Goal: Book appointment/travel/reservation

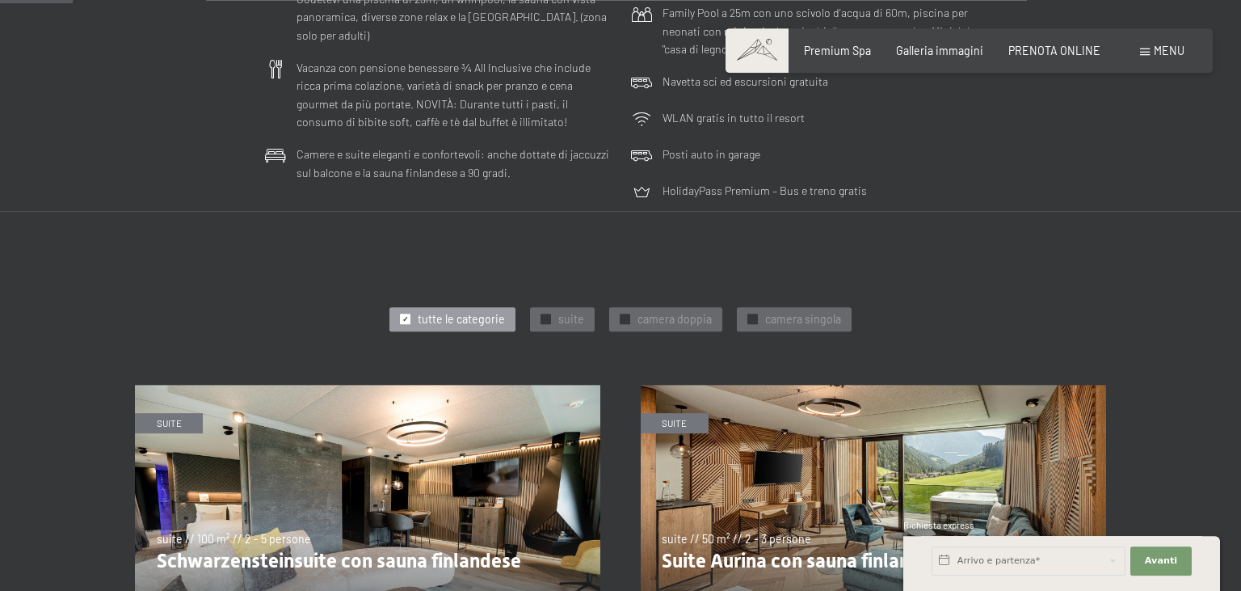
scroll to position [569, 0]
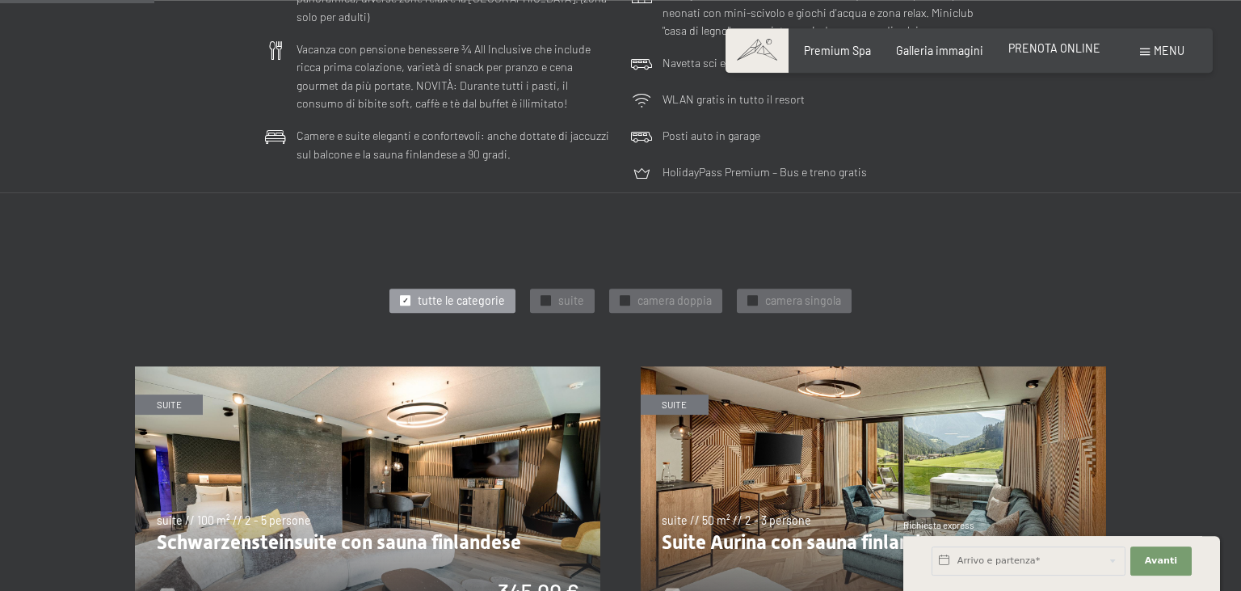
click at [1055, 46] on span "PRENOTA ONLINE" at bounding box center [1055, 48] width 92 height 14
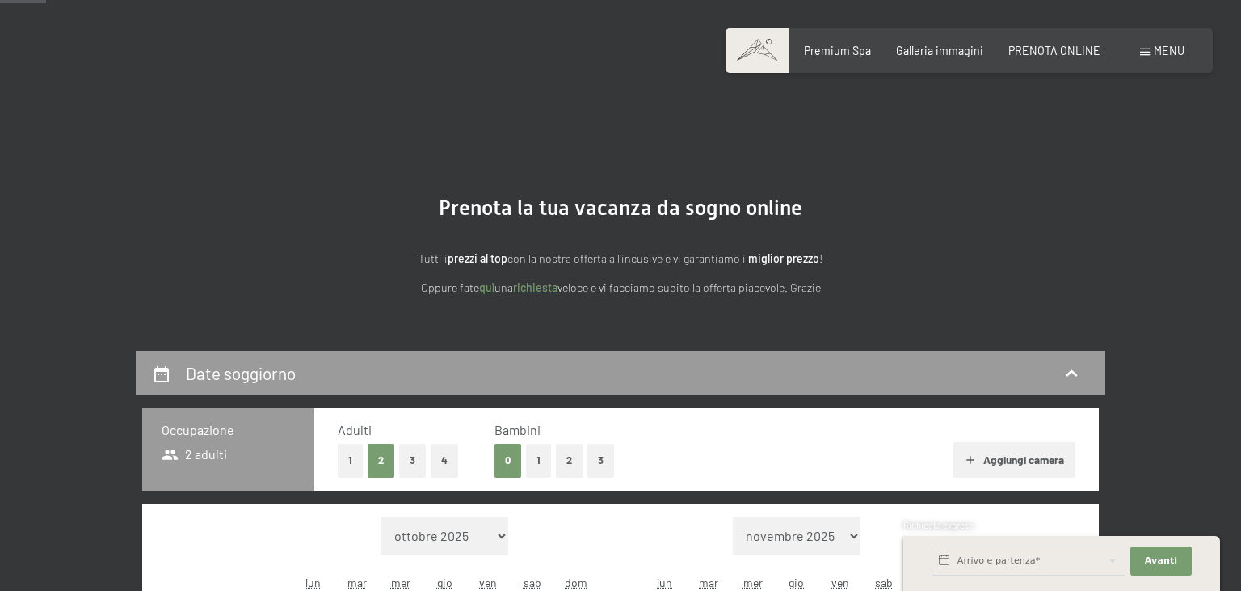
scroll to position [204, 0]
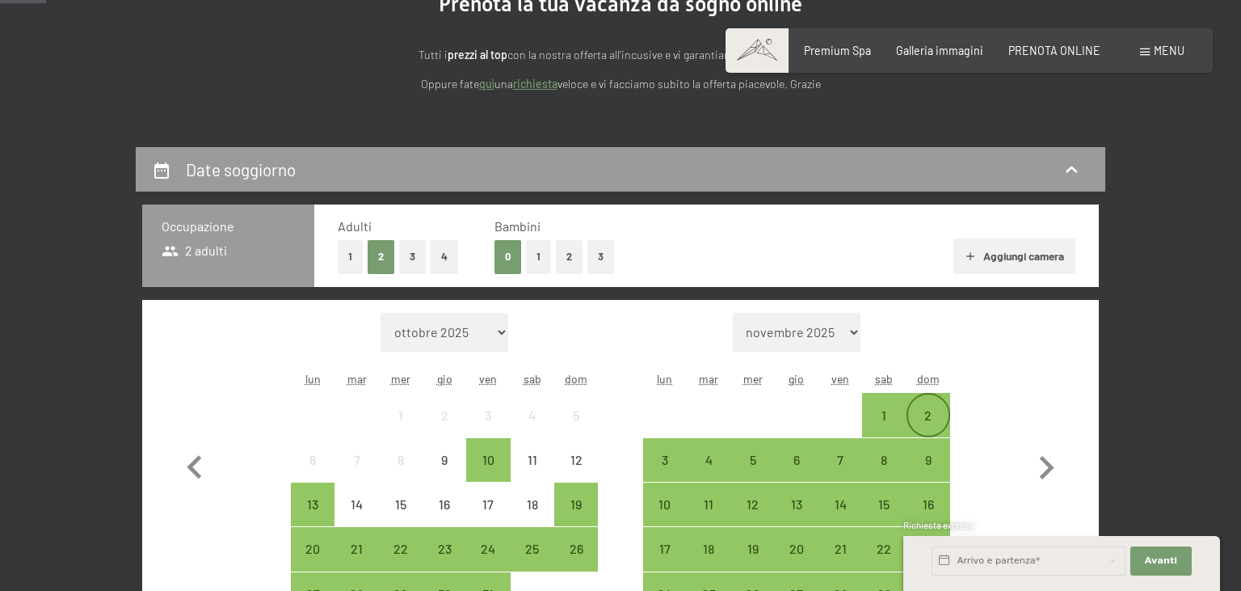
click at [923, 415] on div "2" at bounding box center [928, 429] width 40 height 40
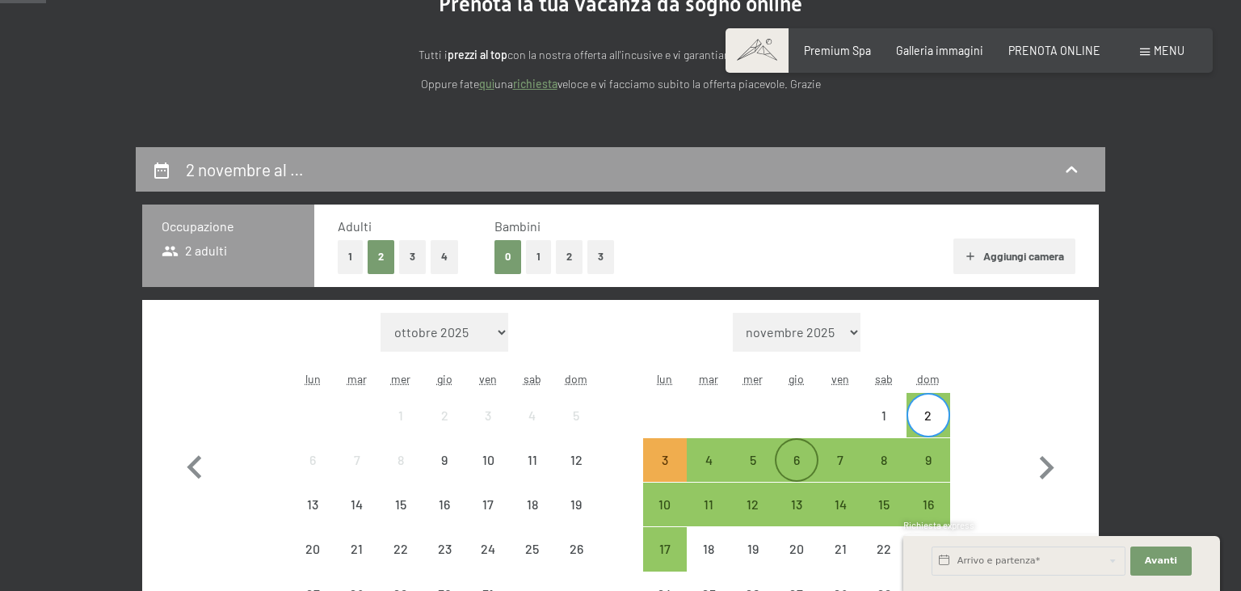
click at [792, 454] on div "6" at bounding box center [797, 473] width 40 height 40
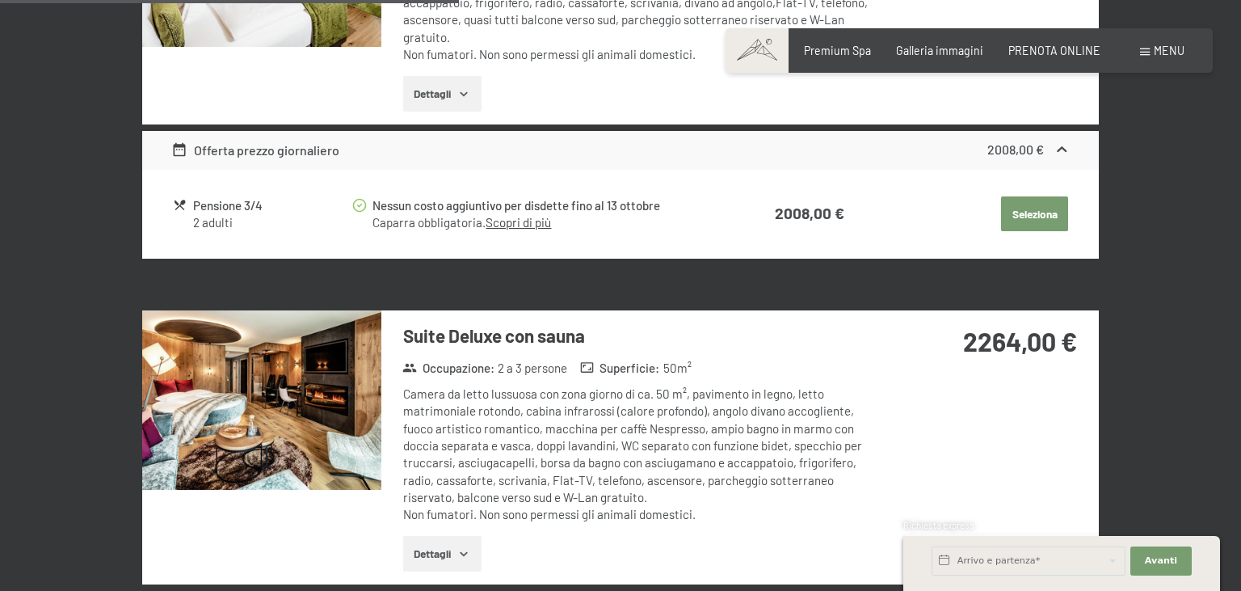
scroll to position [1714, 0]
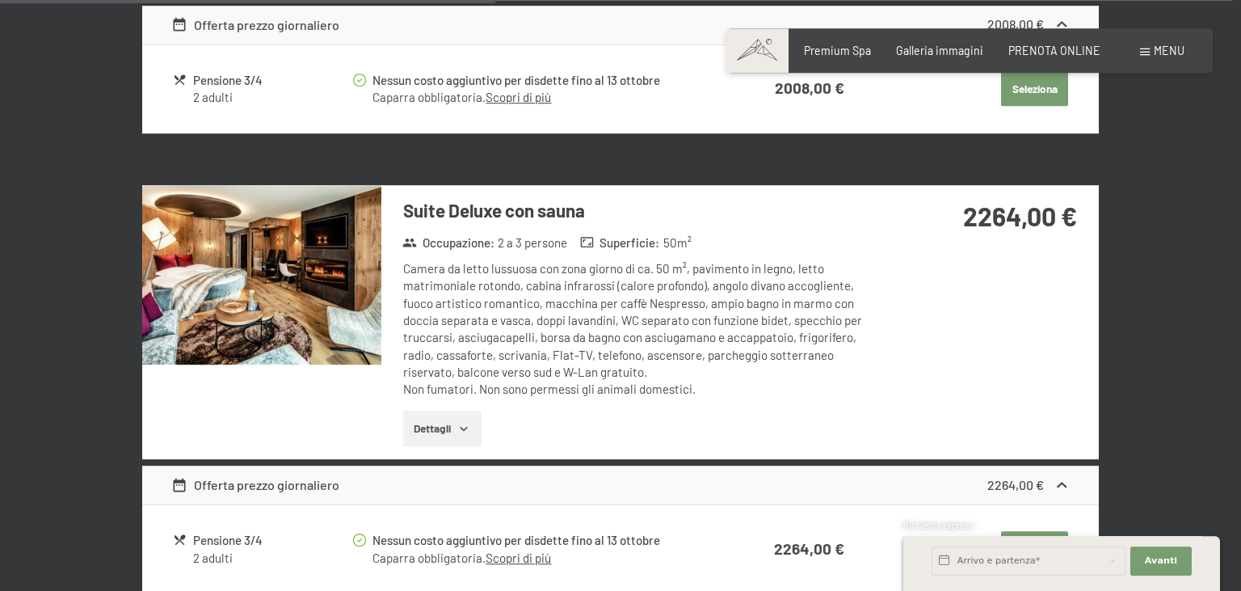
click at [310, 305] on img at bounding box center [261, 274] width 239 height 179
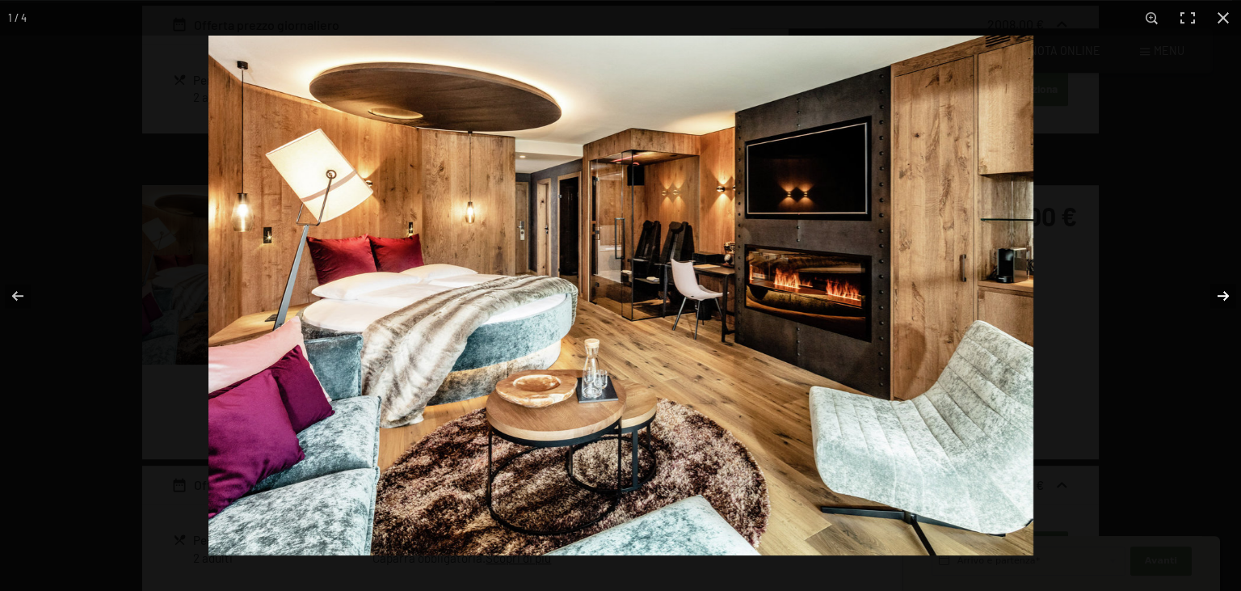
click at [1229, 301] on button "button" at bounding box center [1213, 295] width 57 height 81
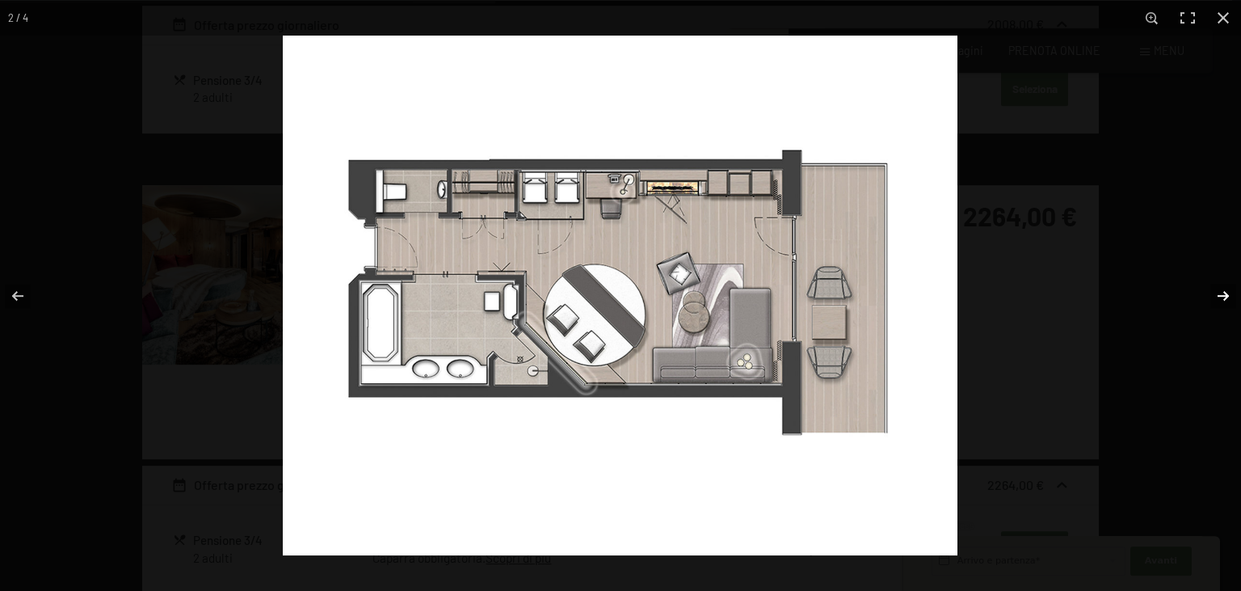
click at [1229, 301] on button "button" at bounding box center [1213, 295] width 57 height 81
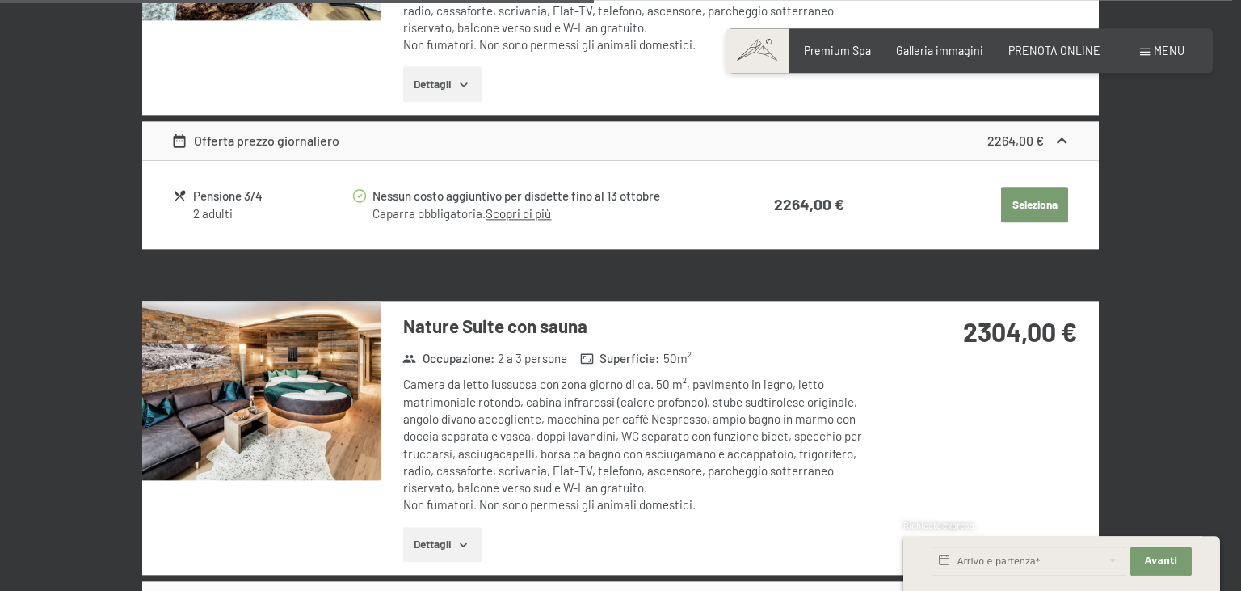
scroll to position [2059, 0]
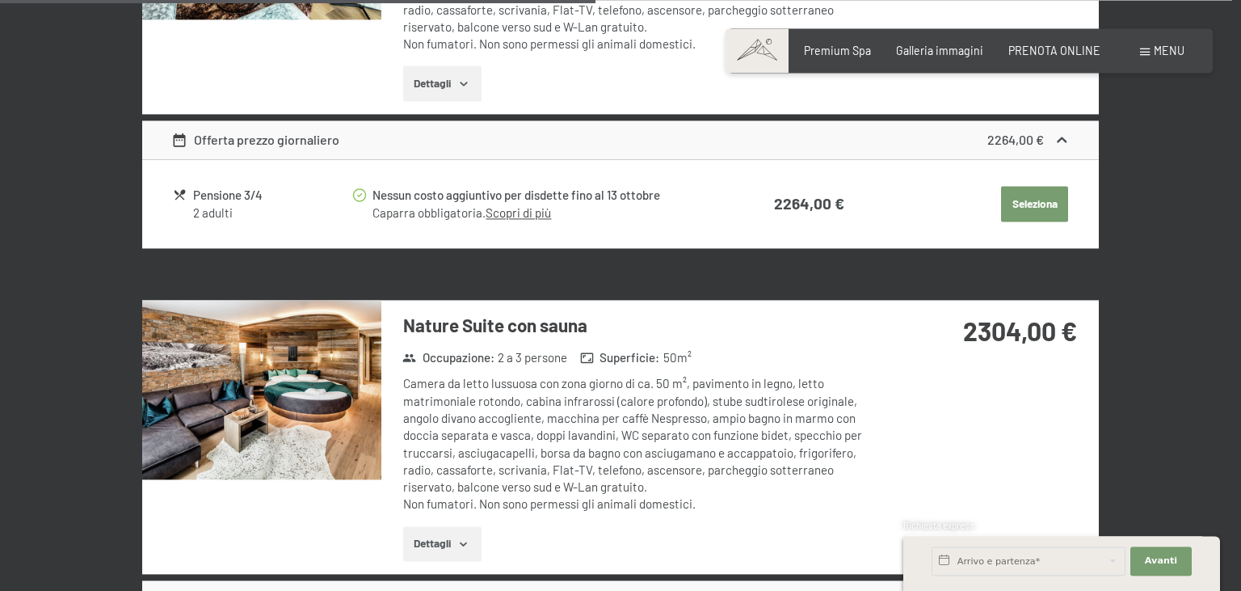
click at [289, 388] on img at bounding box center [261, 389] width 239 height 179
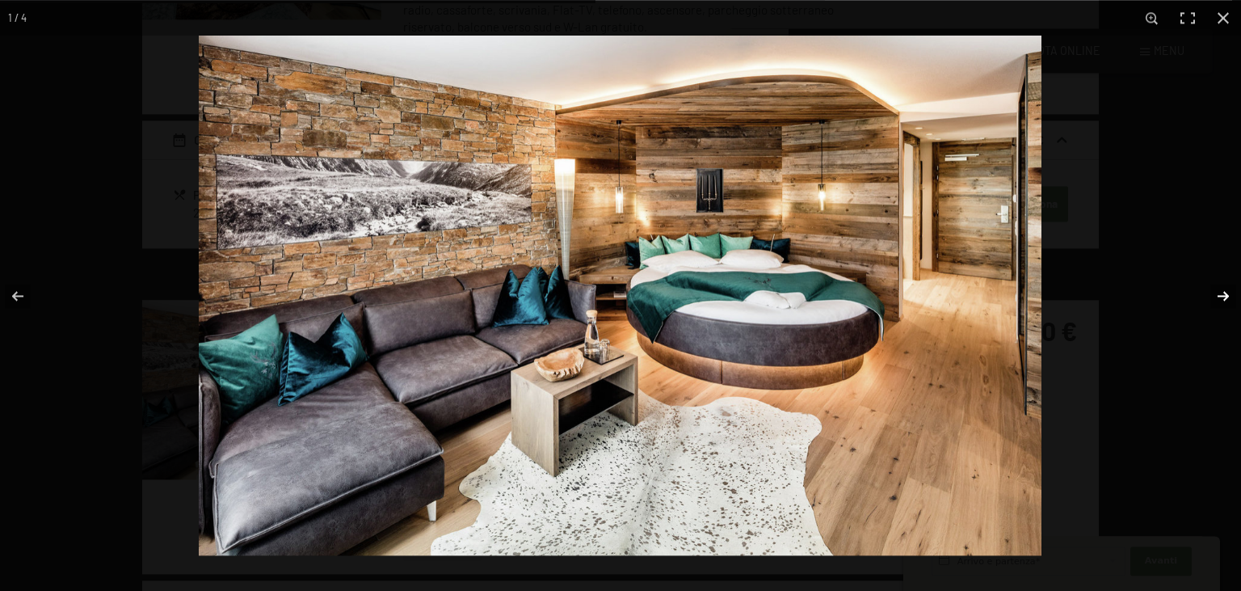
click at [1215, 296] on button "button" at bounding box center [1213, 295] width 57 height 81
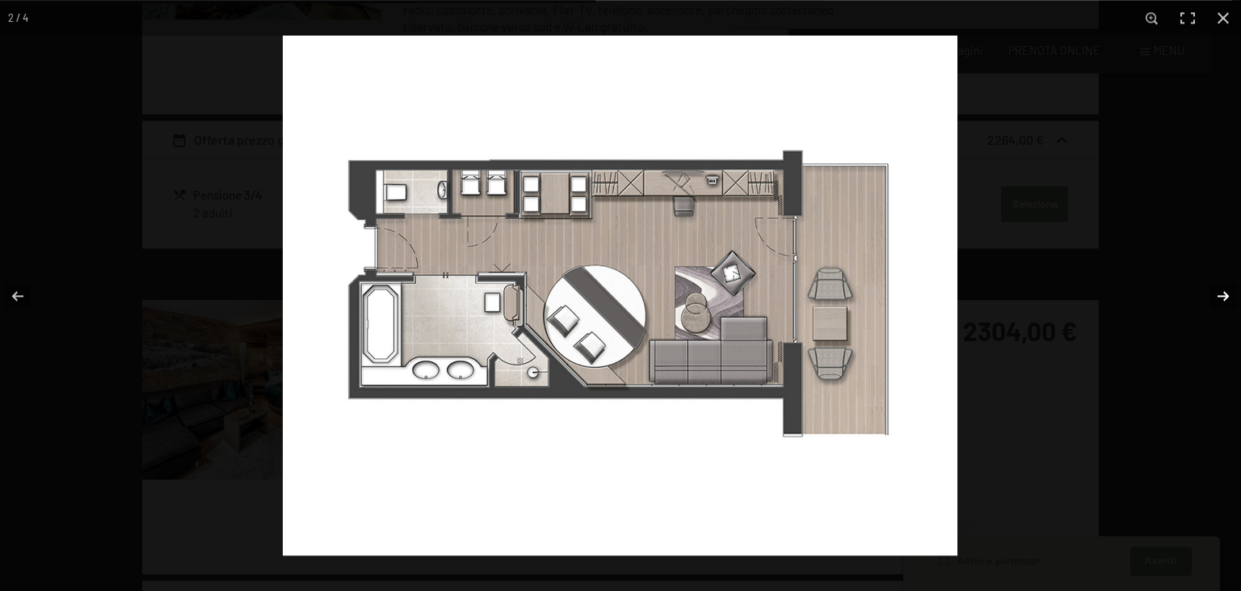
click at [1215, 296] on button "button" at bounding box center [1213, 295] width 57 height 81
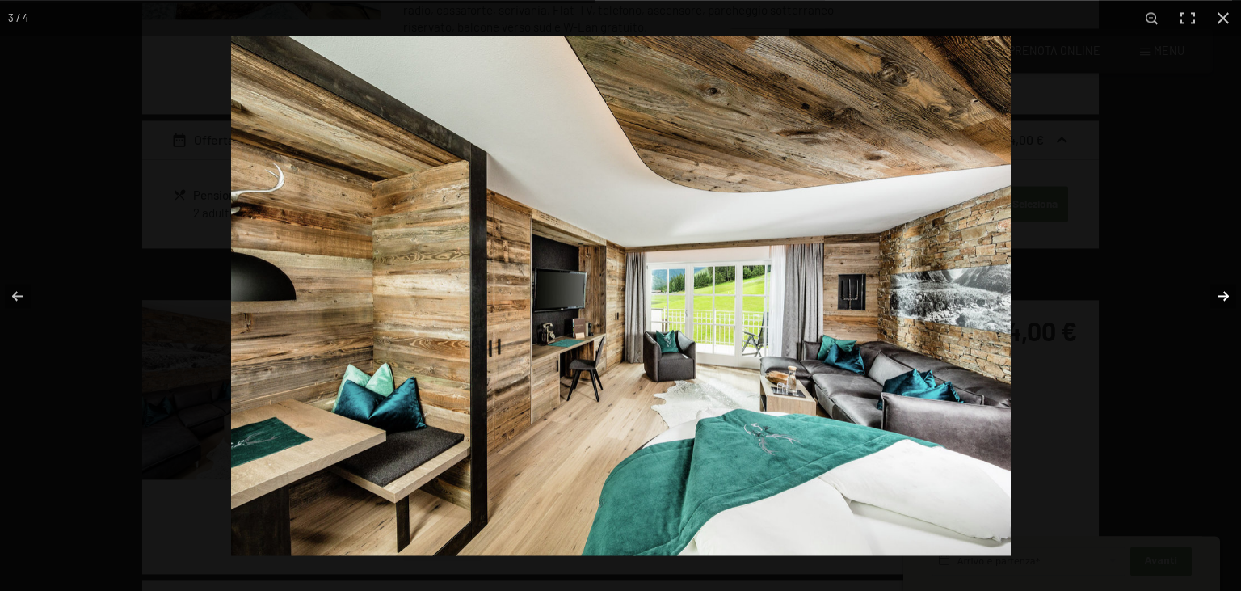
click at [1215, 296] on button "button" at bounding box center [1213, 295] width 57 height 81
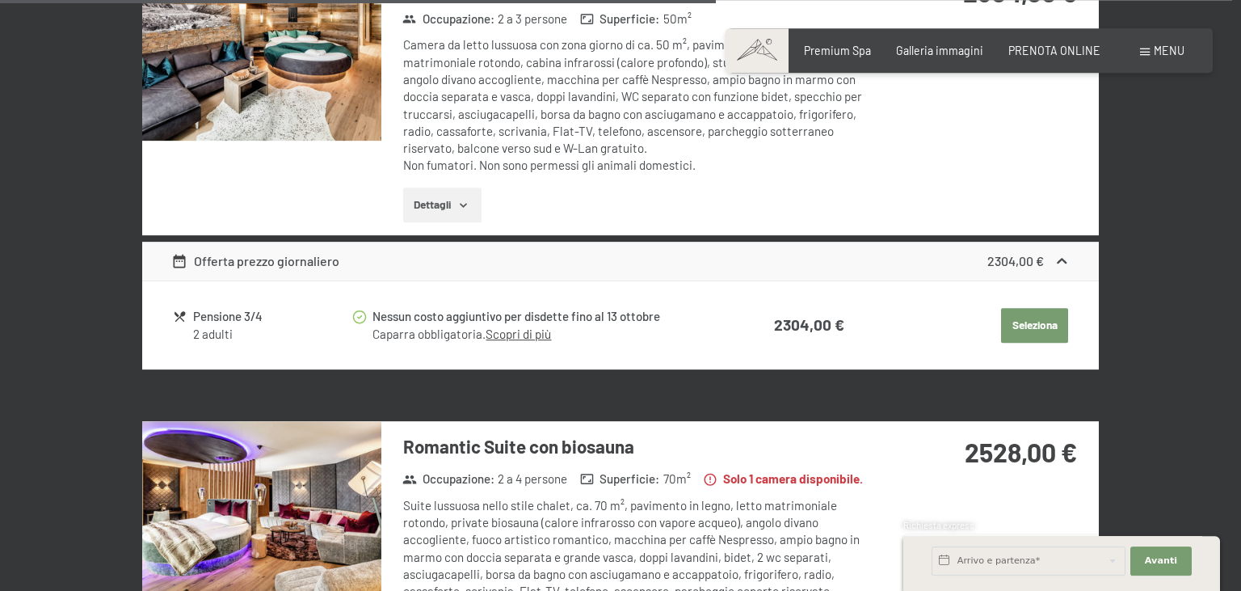
scroll to position [2524, 0]
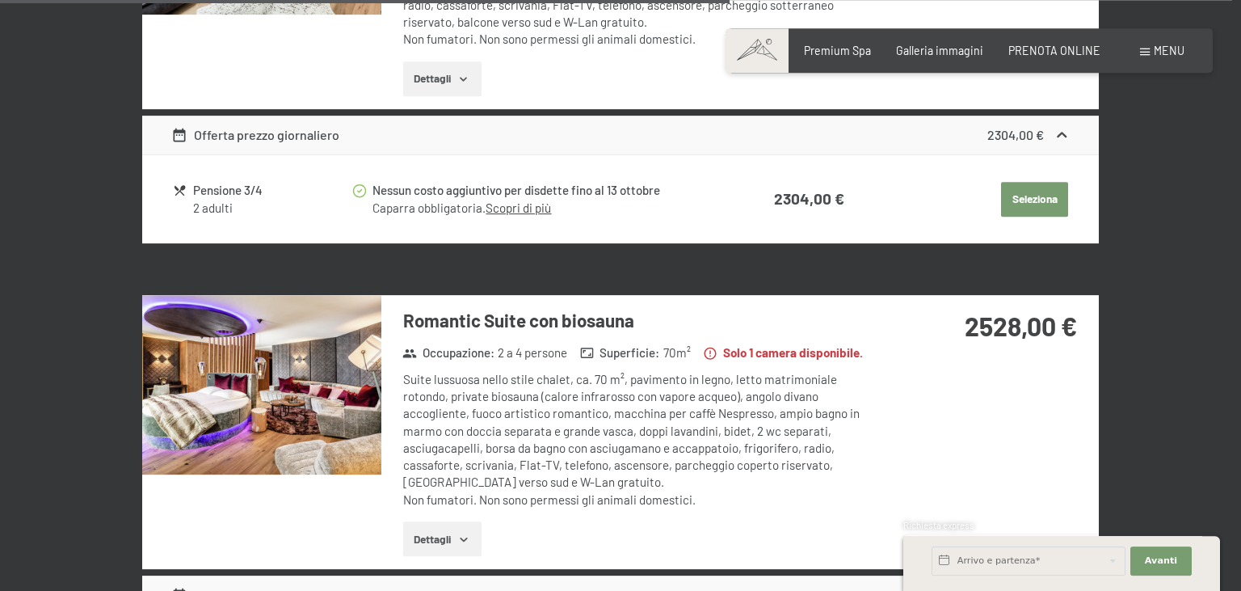
click at [287, 385] on img at bounding box center [261, 384] width 239 height 179
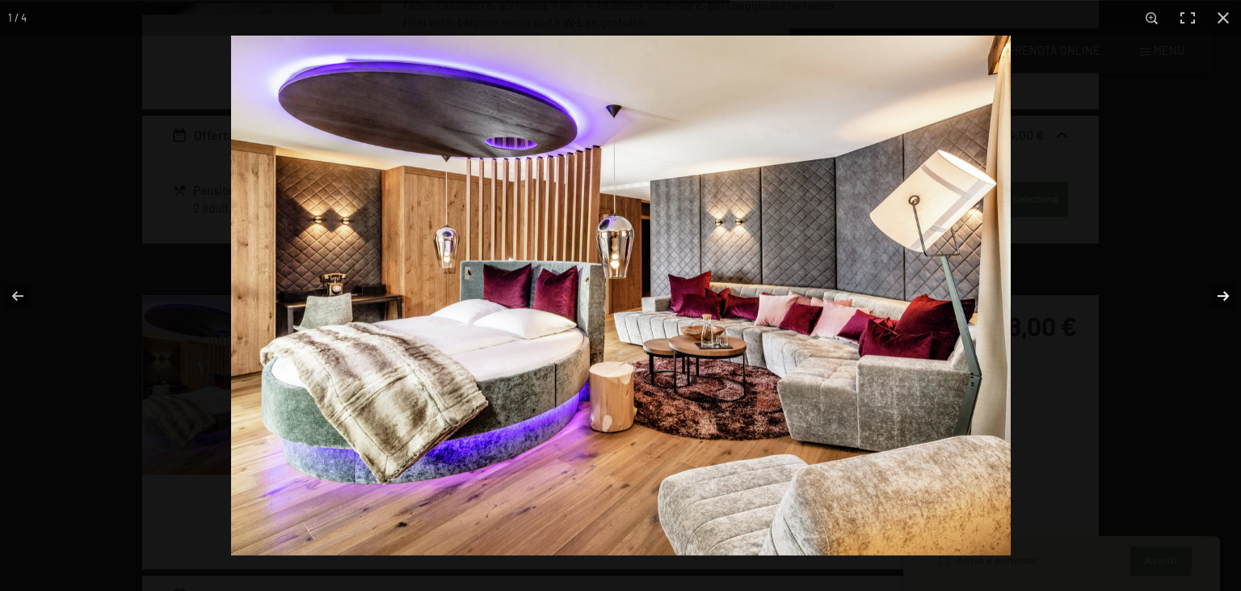
click at [1227, 301] on button "button" at bounding box center [1213, 295] width 57 height 81
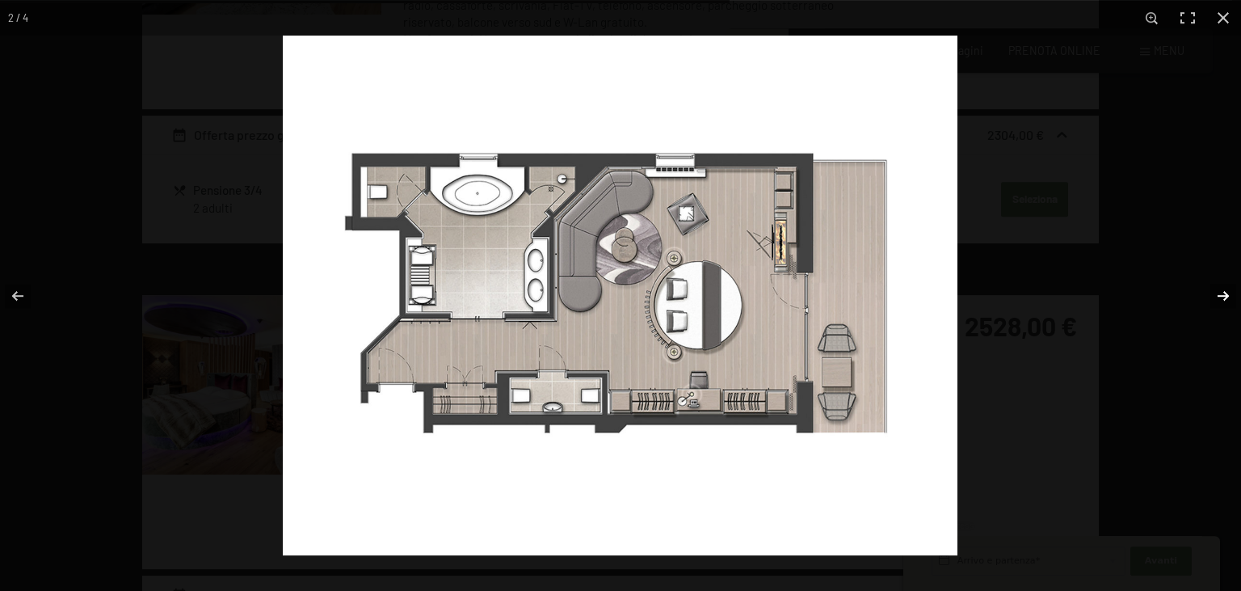
click at [1227, 301] on button "button" at bounding box center [1213, 295] width 57 height 81
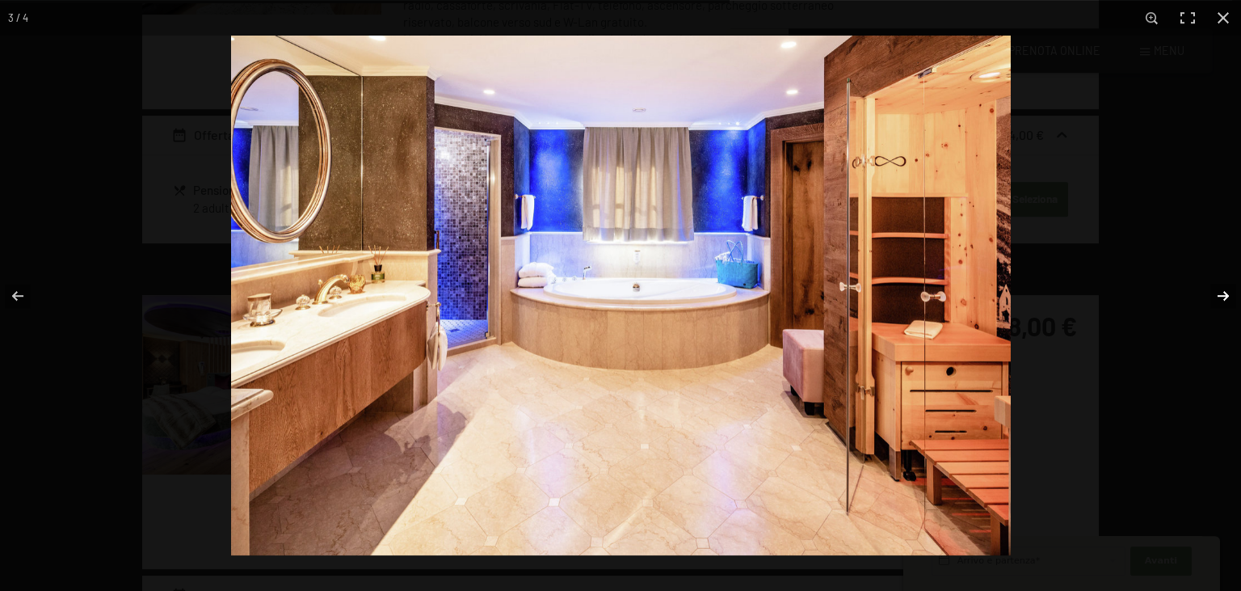
click at [1227, 301] on button "button" at bounding box center [1213, 295] width 57 height 81
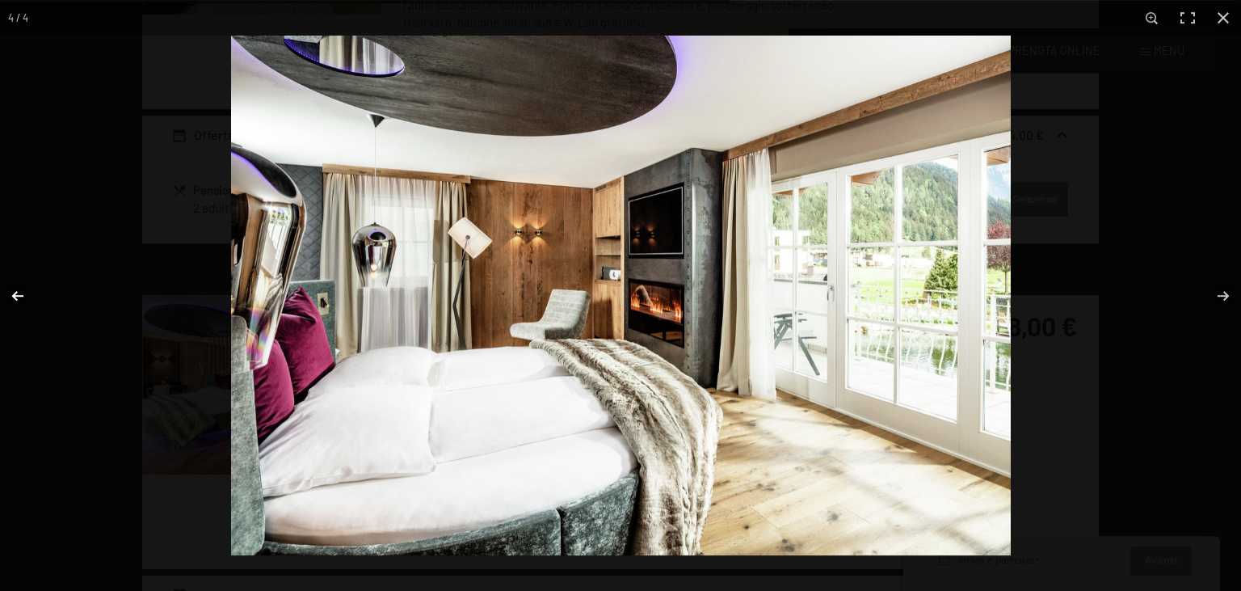
click at [22, 300] on button "button" at bounding box center [28, 295] width 57 height 81
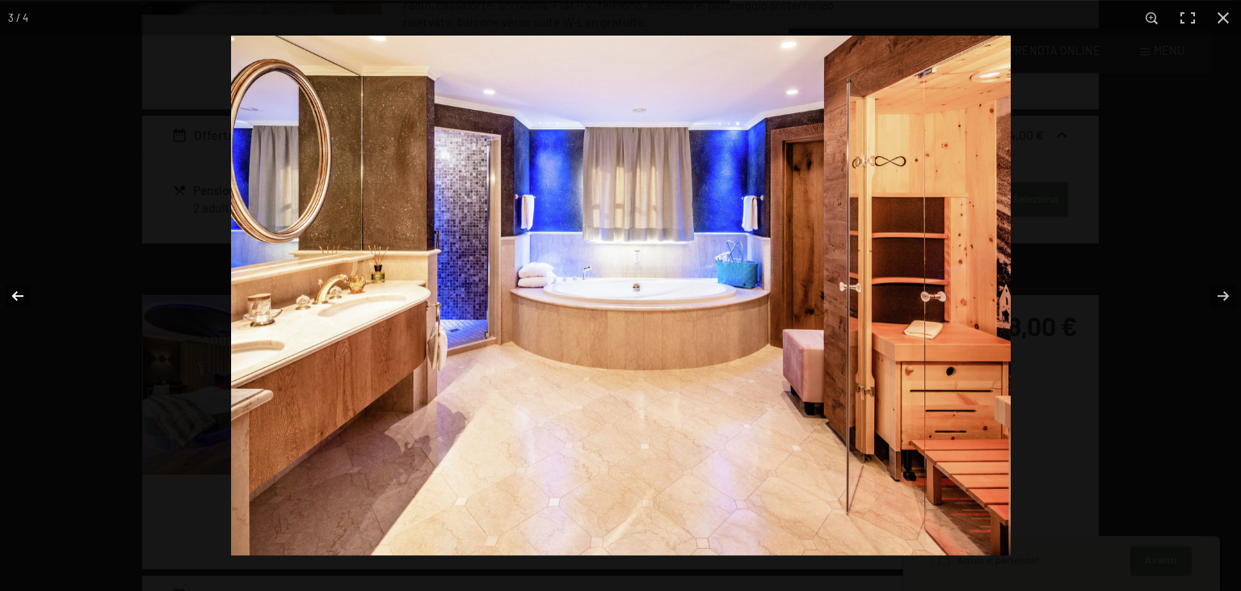
click at [22, 300] on button "button" at bounding box center [28, 295] width 57 height 81
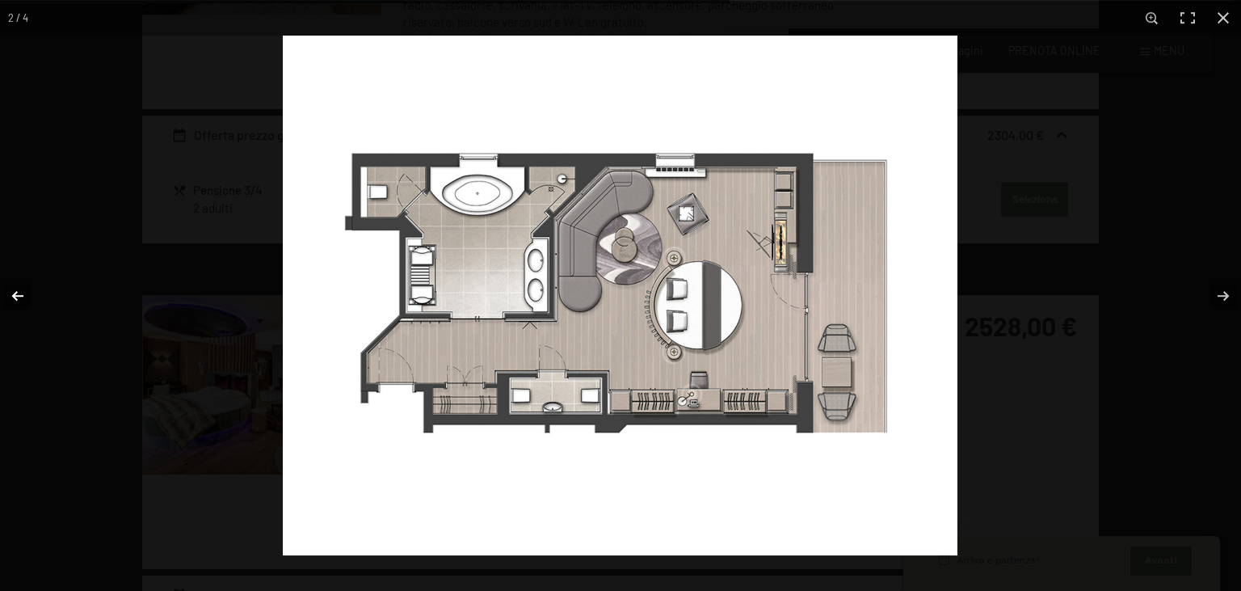
click at [22, 300] on button "button" at bounding box center [28, 295] width 57 height 81
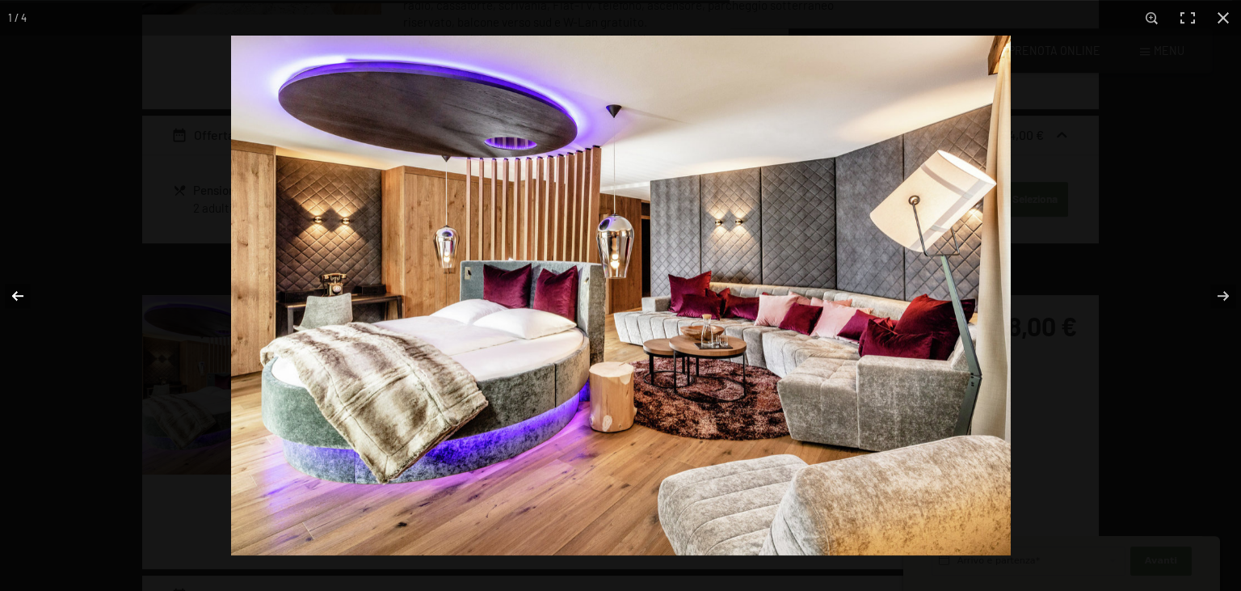
click at [22, 300] on button "button" at bounding box center [28, 295] width 57 height 81
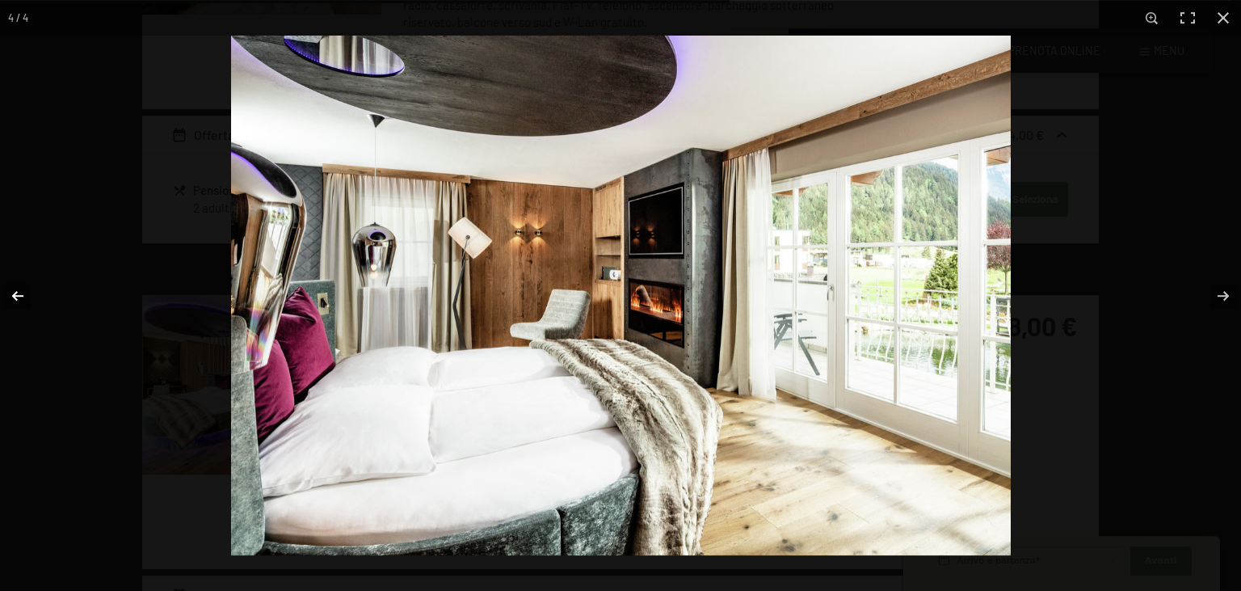
click at [22, 300] on button "button" at bounding box center [28, 295] width 57 height 81
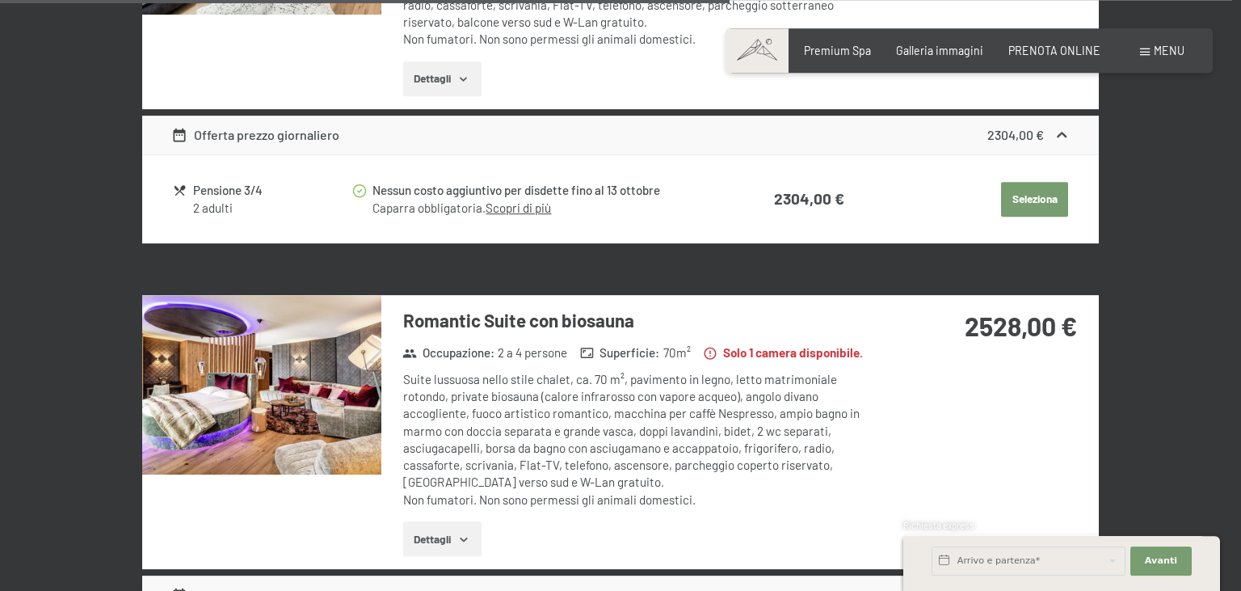
click at [743, 336] on div "Romantic Suite con biosauna Occupazione : 2 a 4 persone Superficie : 70 m² Solo…" at bounding box center [632, 432] width 503 height 274
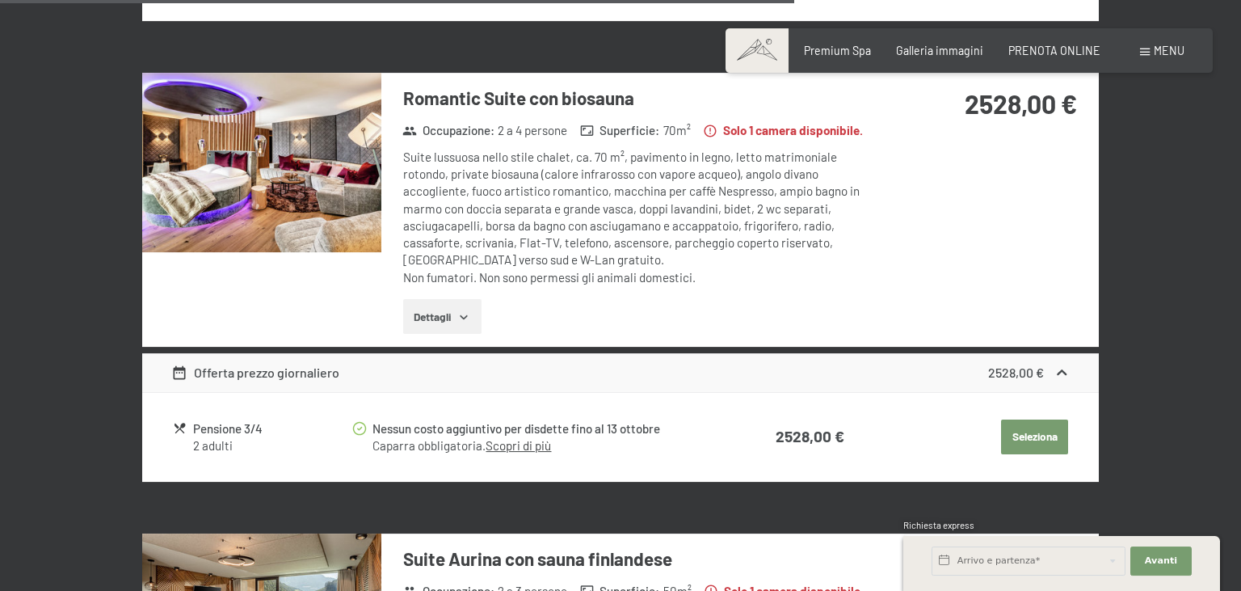
scroll to position [2961, 0]
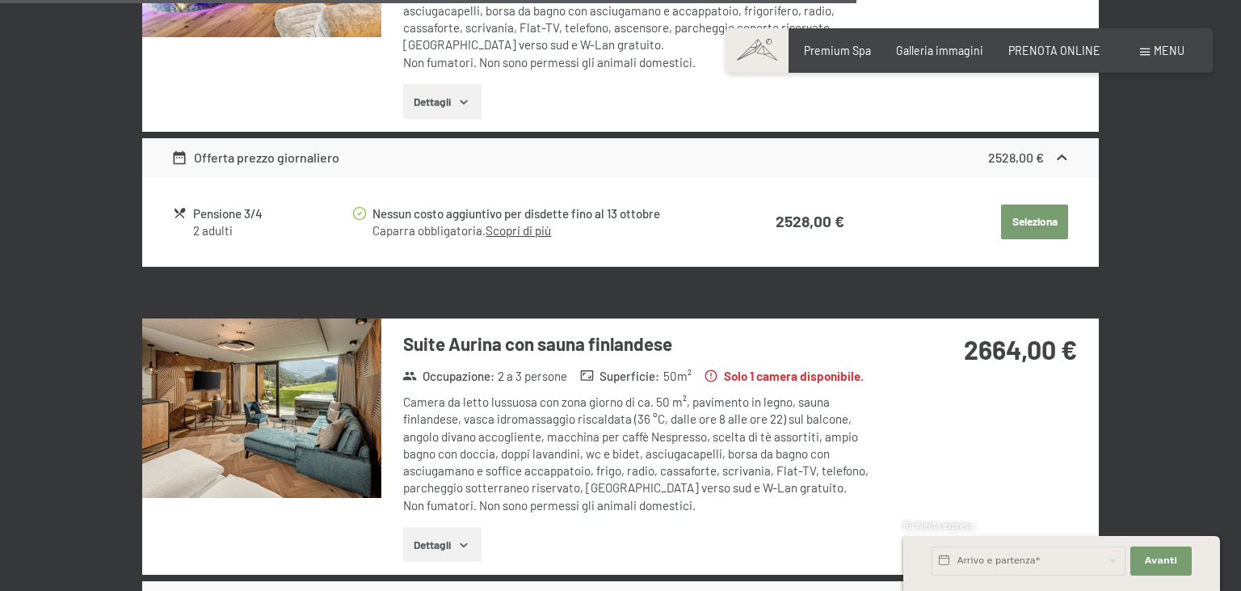
click at [224, 382] on img at bounding box center [261, 407] width 239 height 179
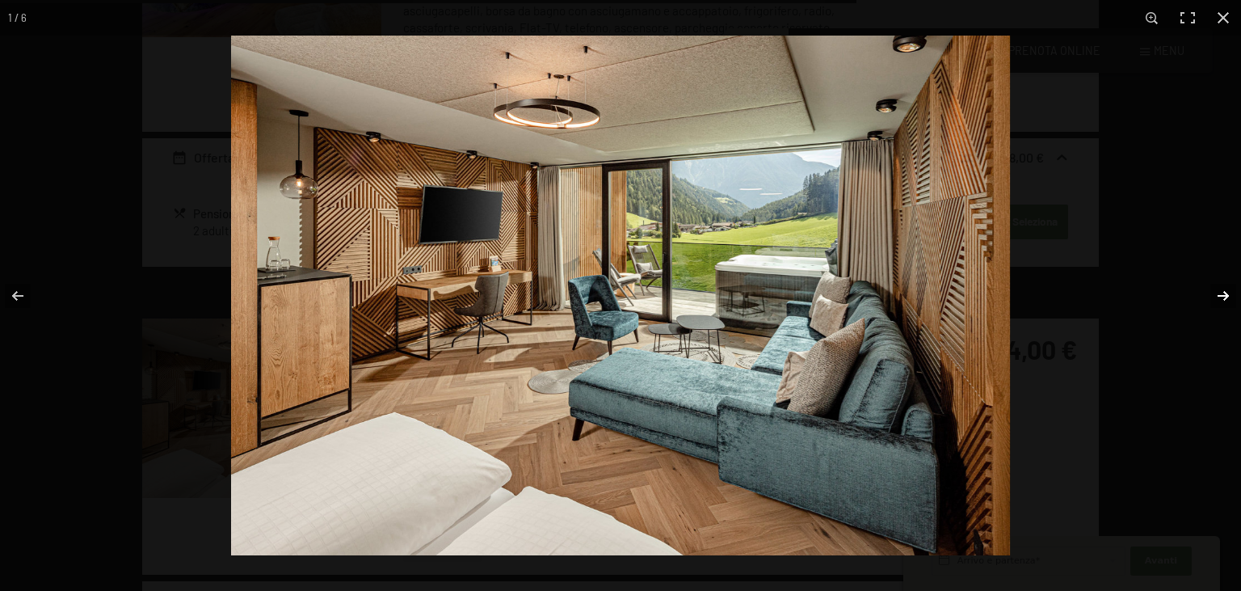
click at [1228, 288] on button "button" at bounding box center [1213, 295] width 57 height 81
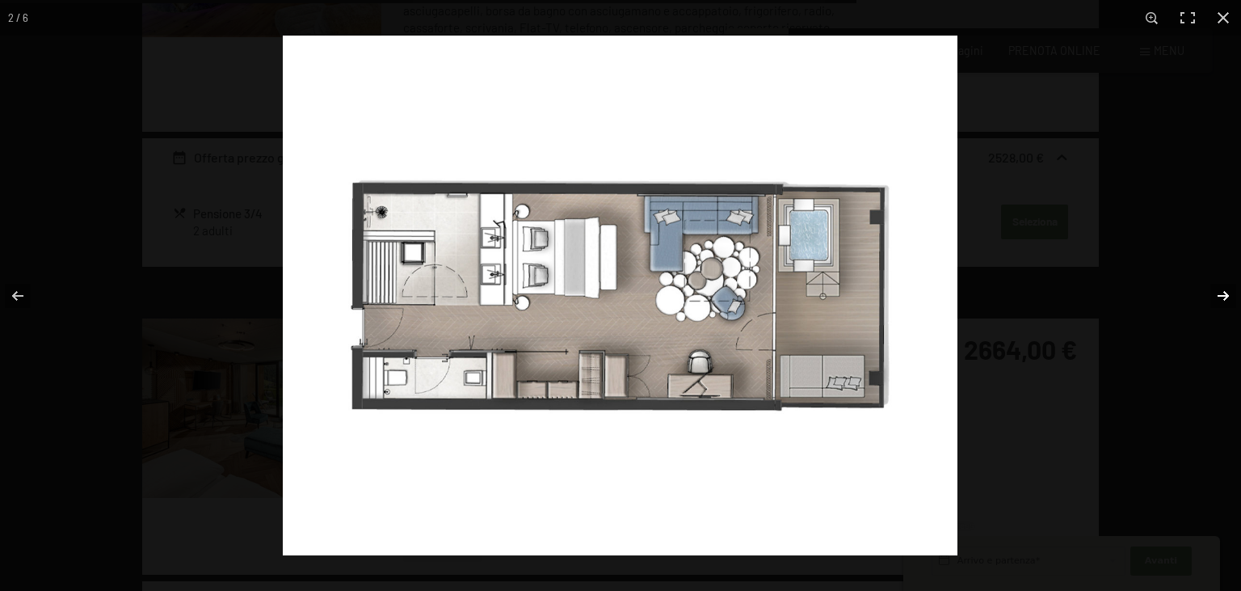
click at [1228, 288] on button "button" at bounding box center [1213, 295] width 57 height 81
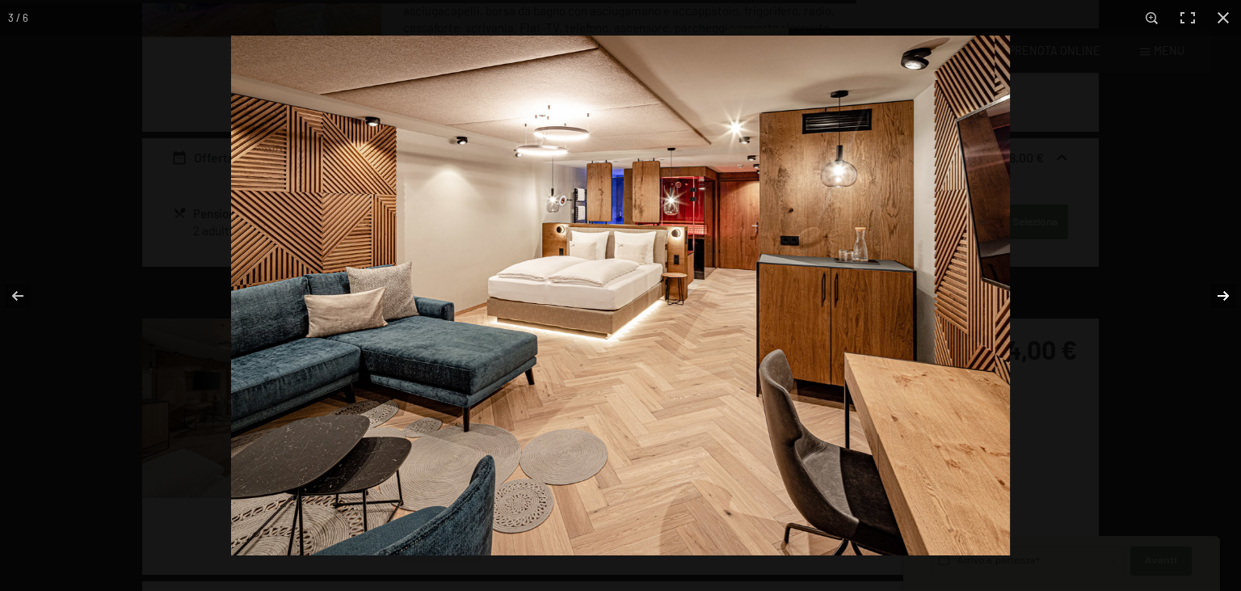
click at [1228, 288] on button "button" at bounding box center [1213, 295] width 57 height 81
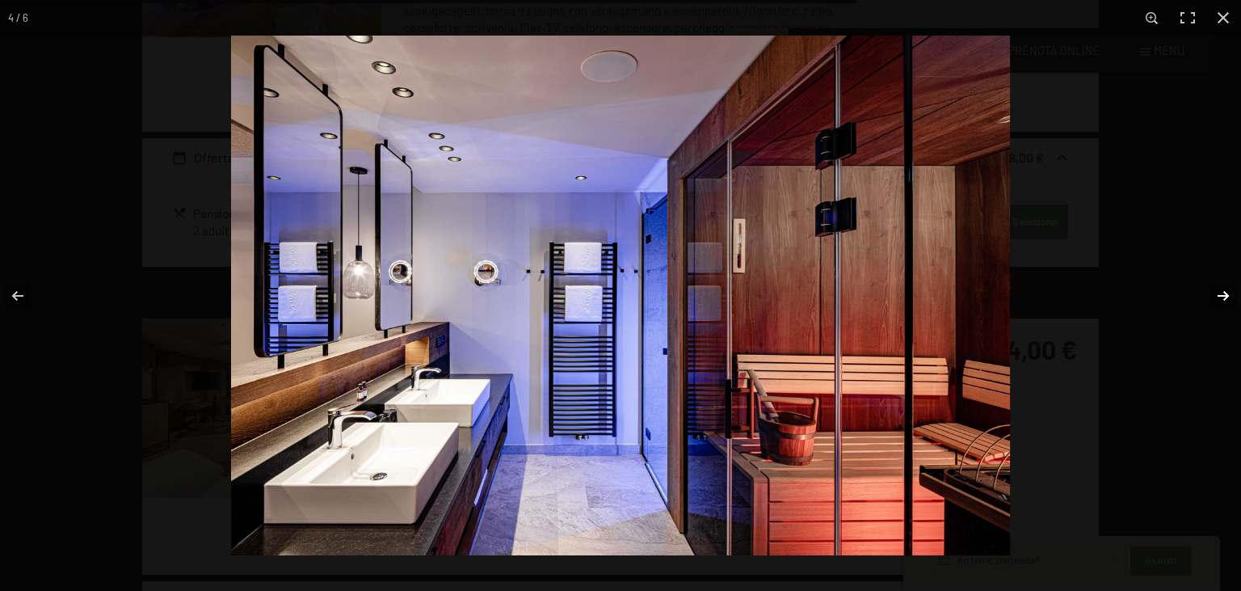
click at [1228, 288] on button "button" at bounding box center [1213, 295] width 57 height 81
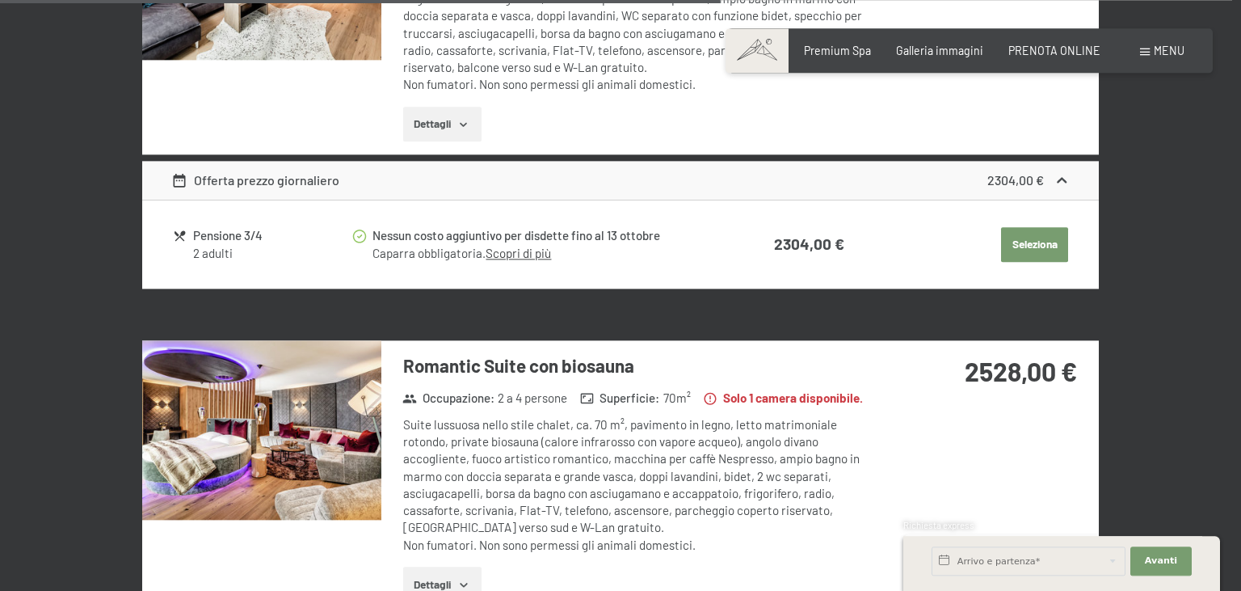
scroll to position [2503, 0]
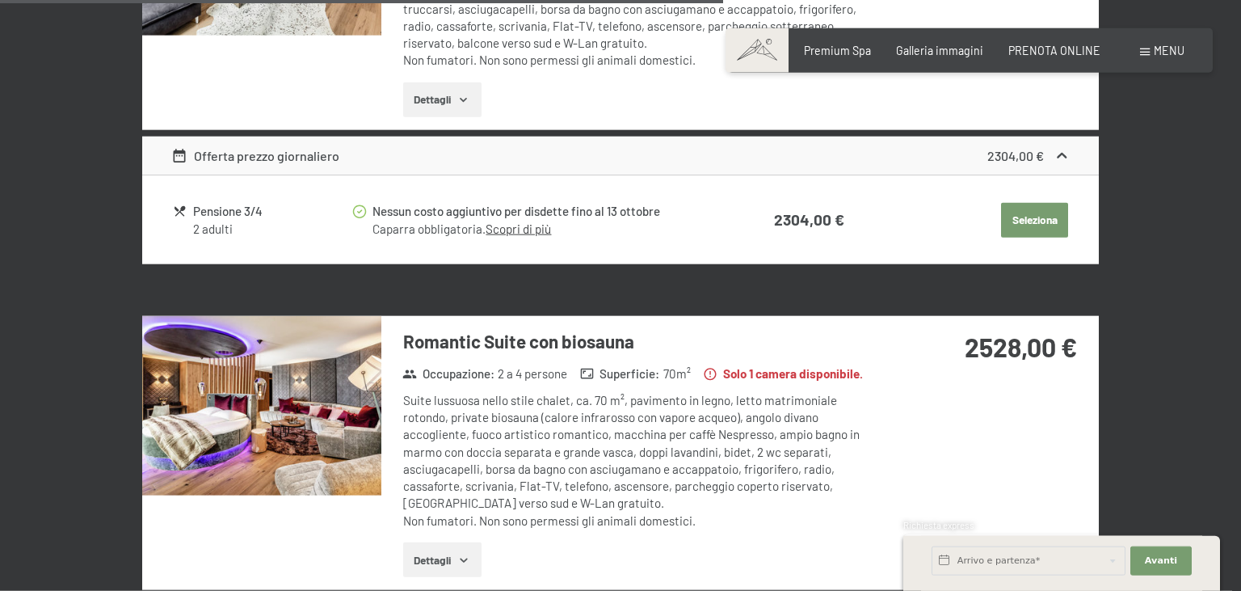
click at [283, 410] on img at bounding box center [261, 405] width 239 height 179
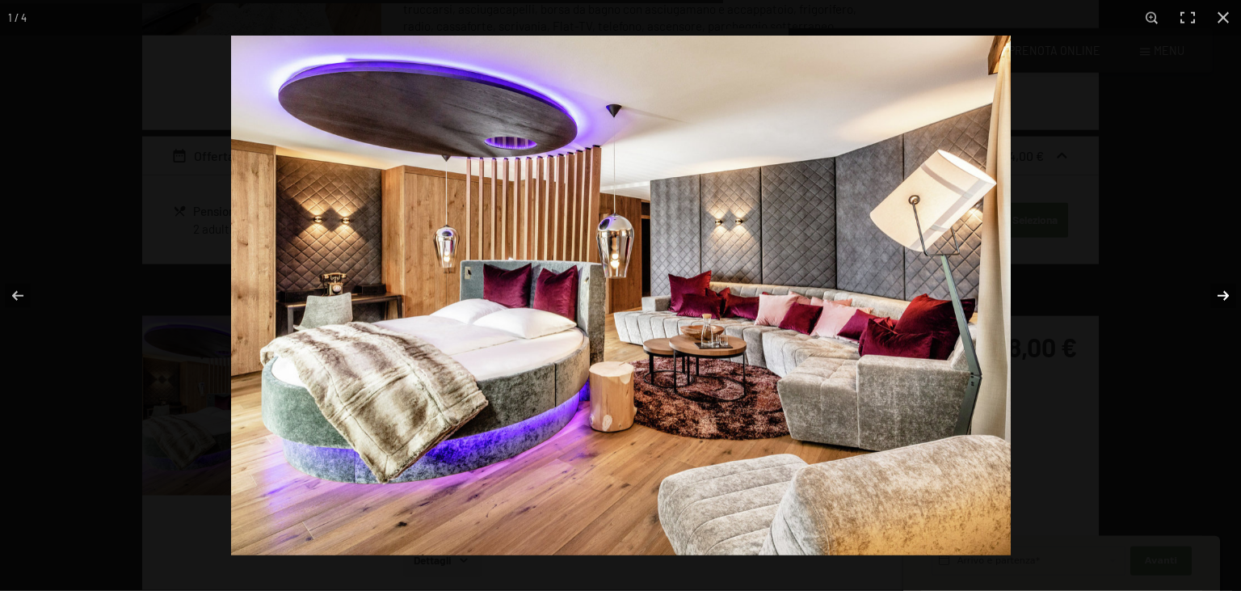
click at [1220, 296] on button "button" at bounding box center [1213, 295] width 57 height 81
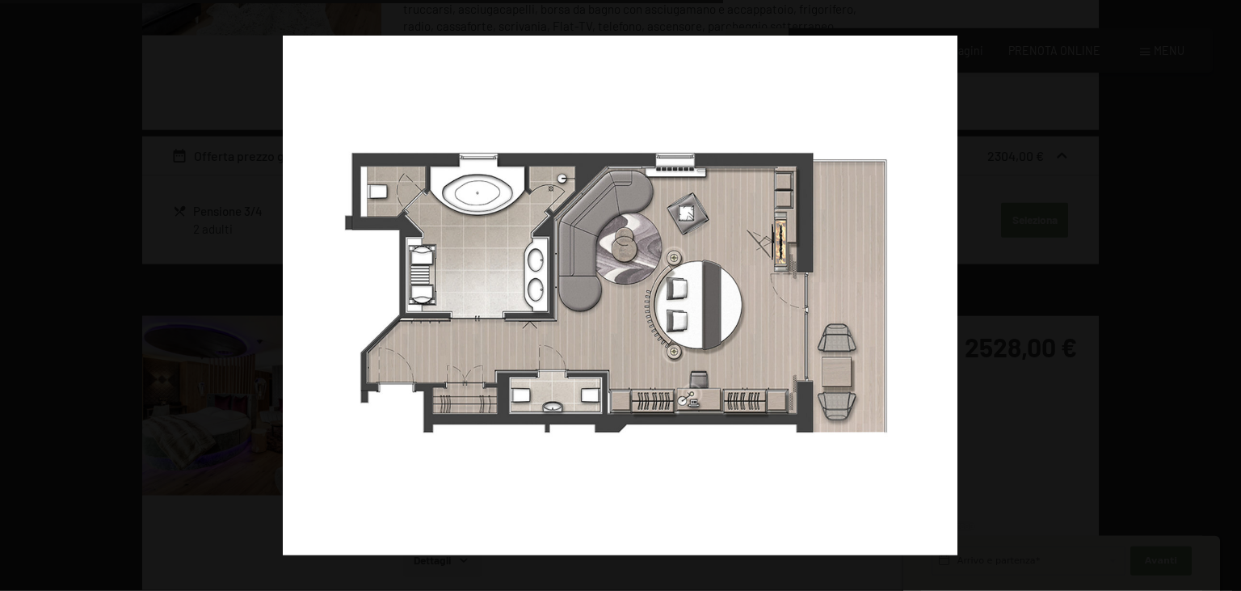
click at [1220, 296] on button "button" at bounding box center [1213, 295] width 57 height 81
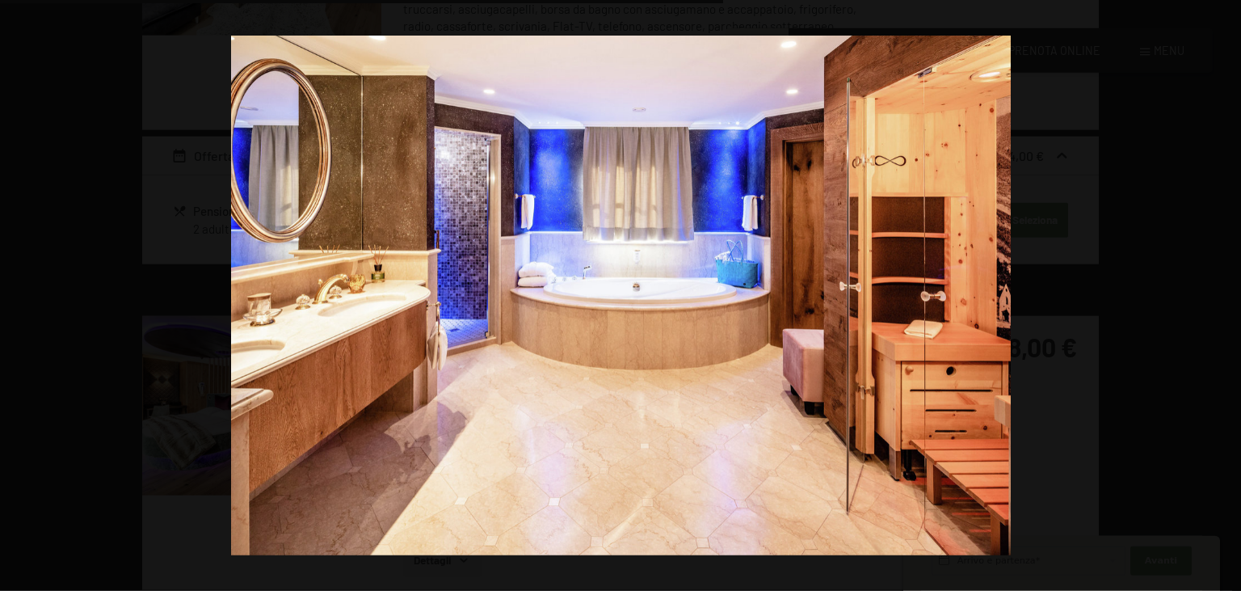
click at [1220, 296] on button "button" at bounding box center [1213, 295] width 57 height 81
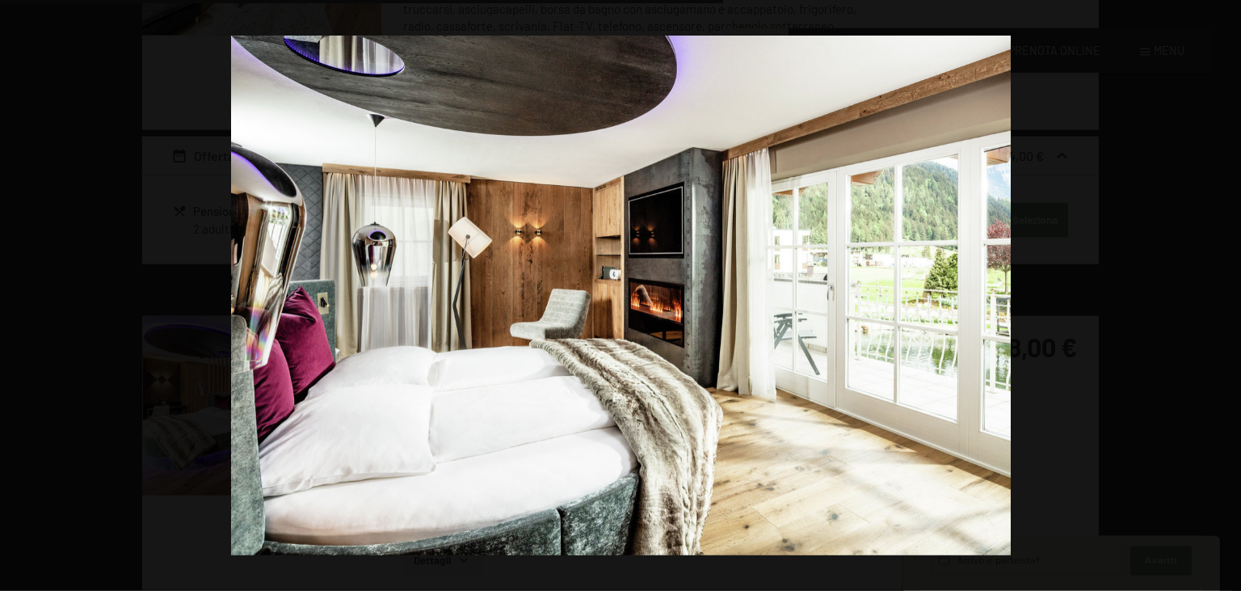
click at [1220, 296] on button "button" at bounding box center [1213, 295] width 57 height 81
